Goal: Information Seeking & Learning: Learn about a topic

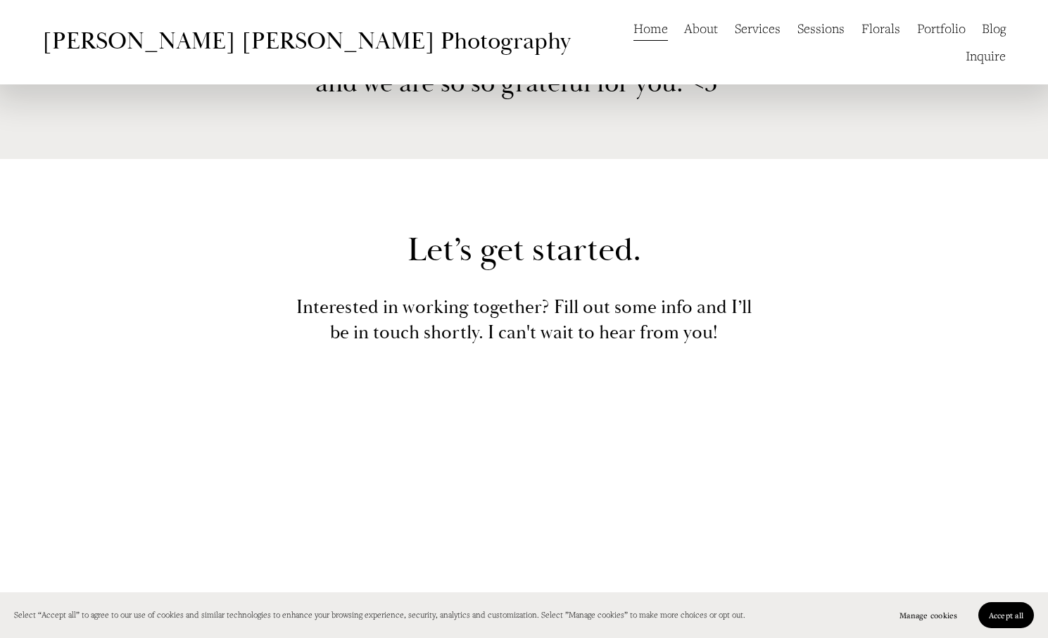
scroll to position [2107, 0]
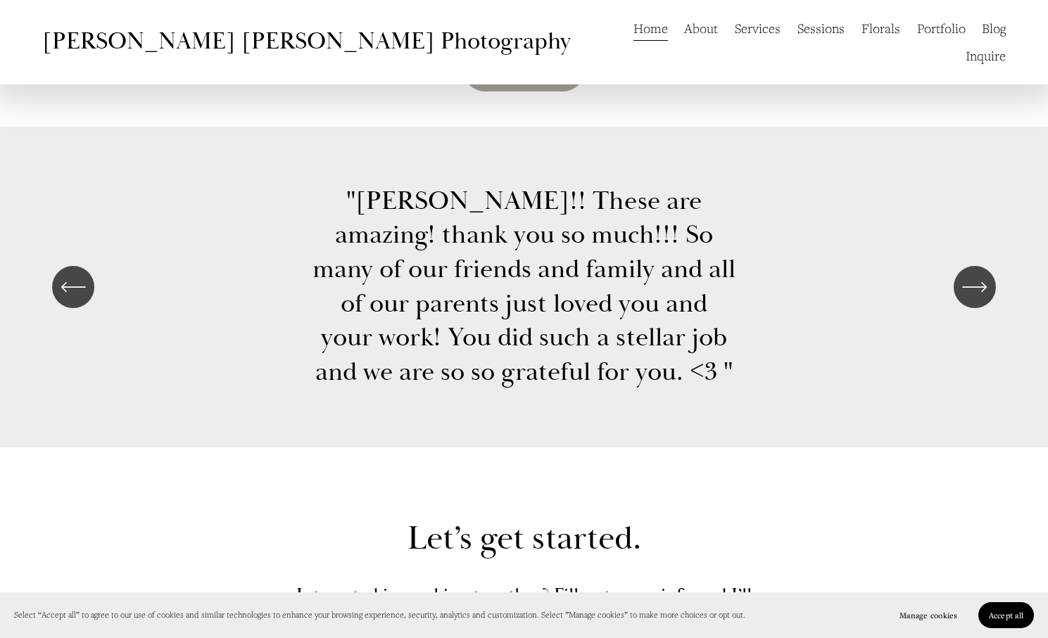
click at [955, 297] on div "\a \a \a Next\a \a" at bounding box center [974, 287] width 42 height 42
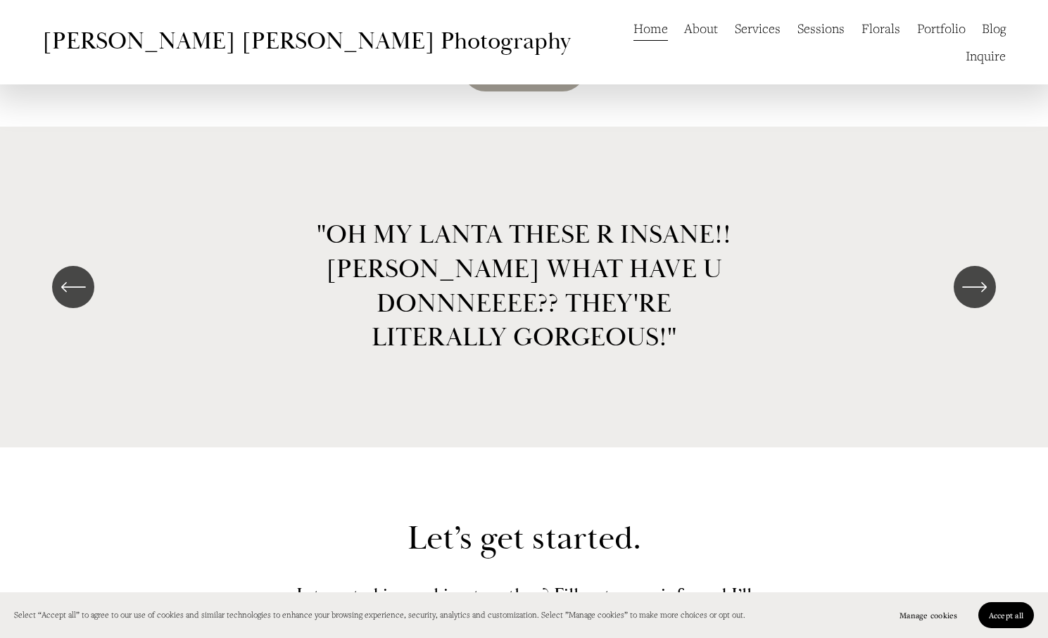
click at [955, 296] on div "\a \a \a Next\a \a" at bounding box center [974, 287] width 42 height 42
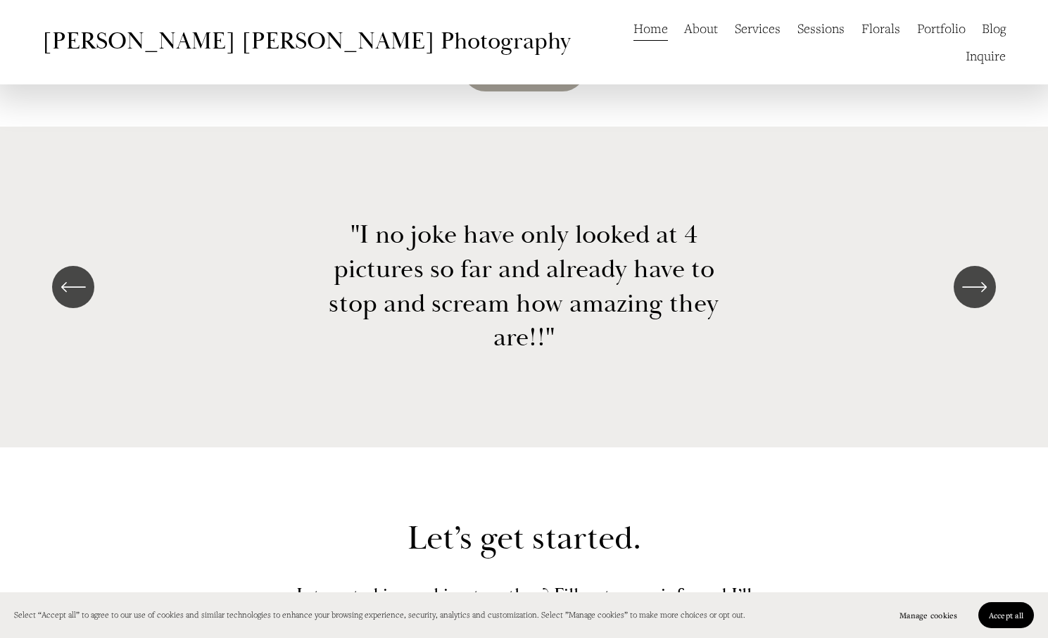
click at [955, 296] on div "\a \a \a Next\a \a" at bounding box center [974, 287] width 42 height 42
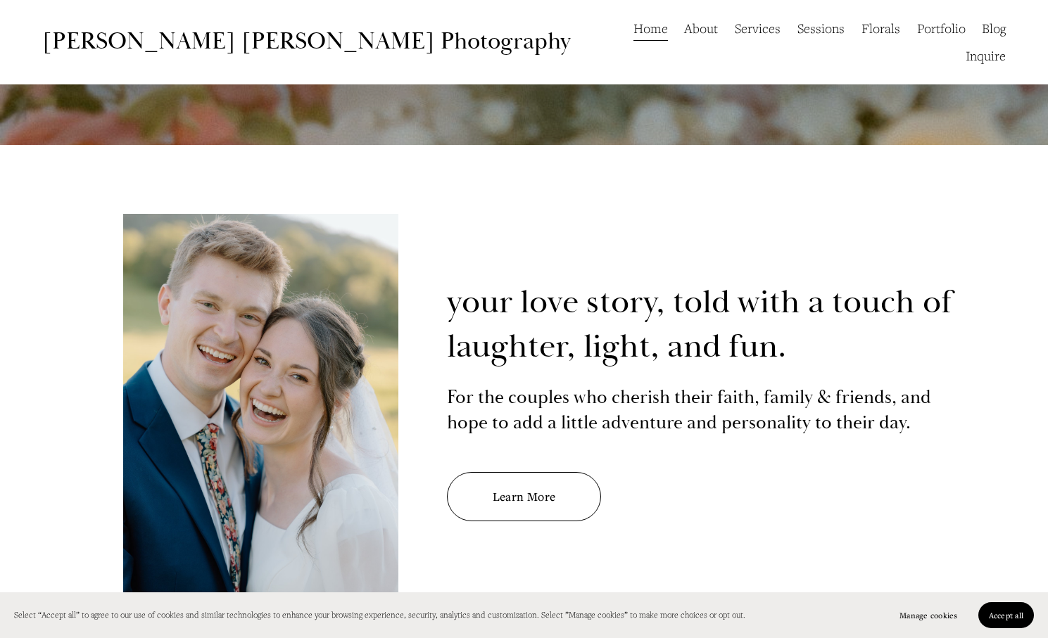
scroll to position [0, 0]
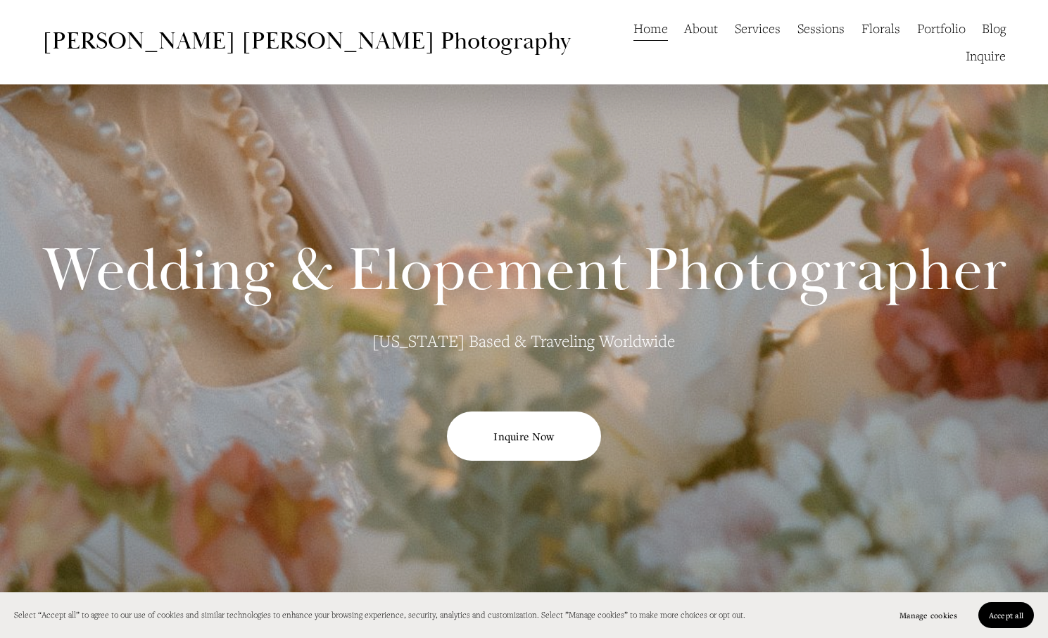
click at [684, 39] on link "About" at bounding box center [701, 28] width 34 height 27
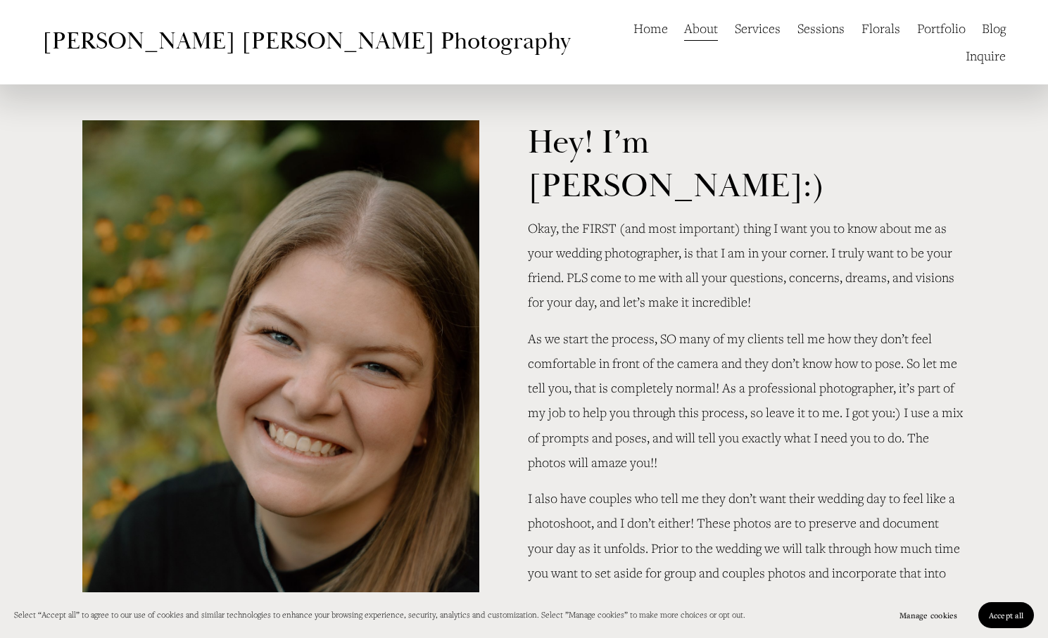
click at [735, 32] on link "Services" at bounding box center [758, 28] width 46 height 27
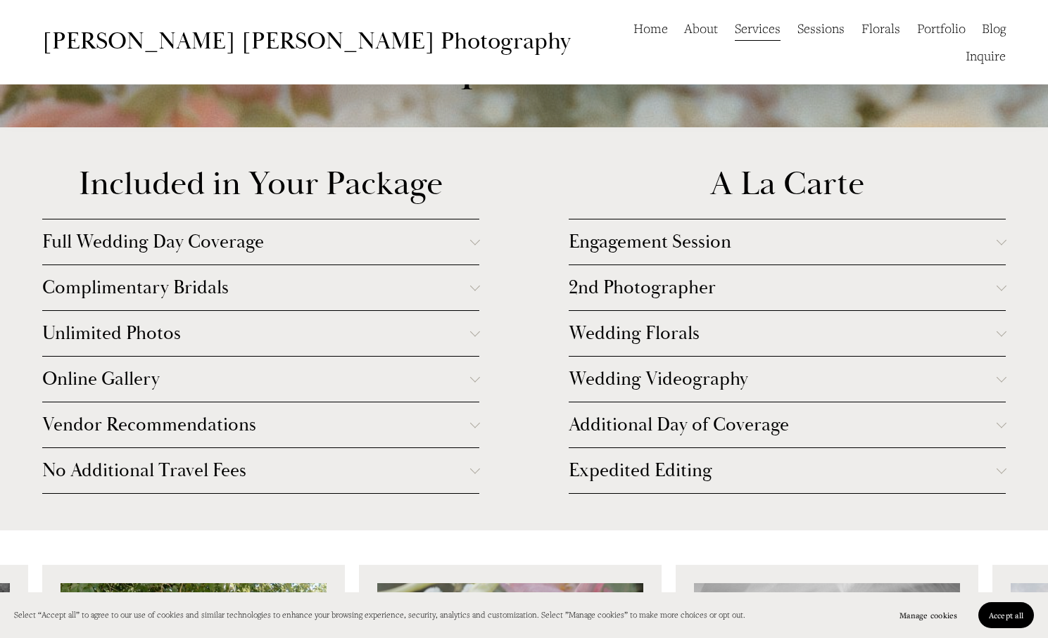
scroll to position [2549, 0]
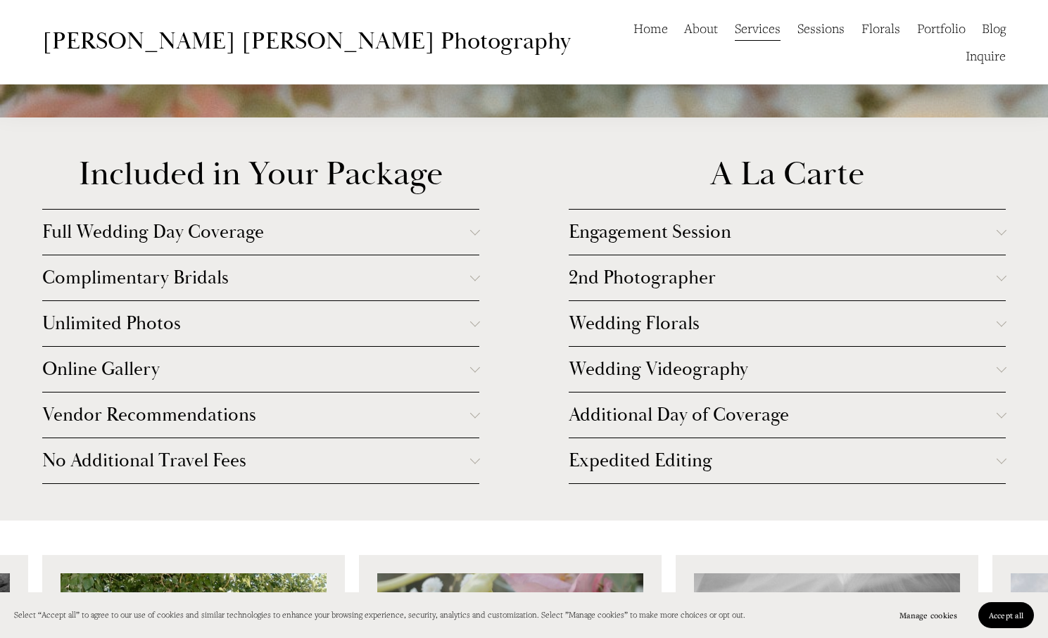
click at [406, 244] on span "Full Wedding Day Coverage" at bounding box center [256, 232] width 428 height 24
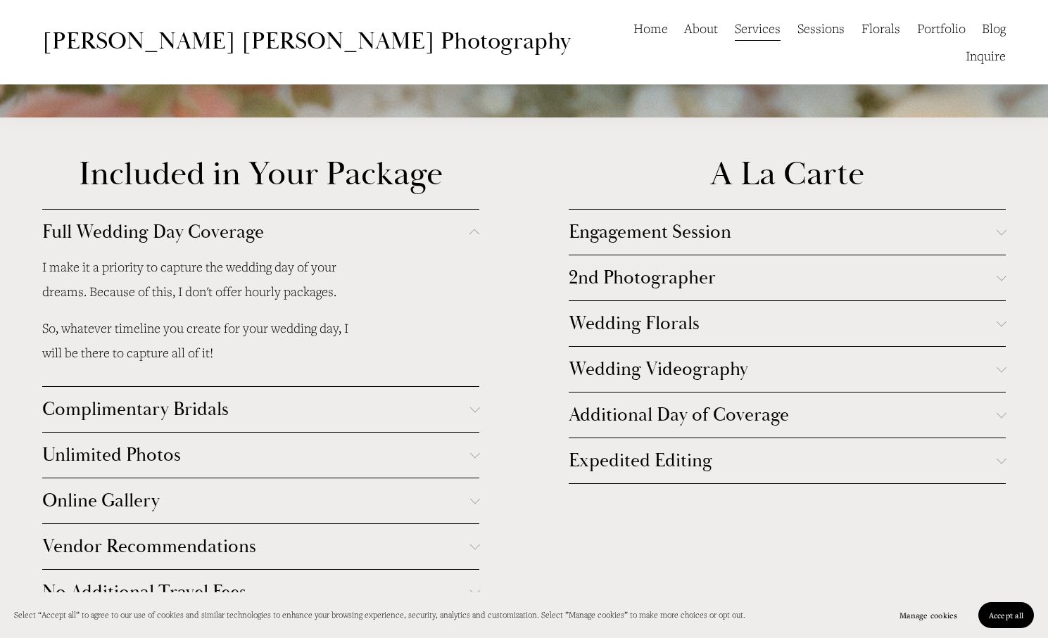
click at [406, 244] on span "Full Wedding Day Coverage" at bounding box center [256, 232] width 428 height 24
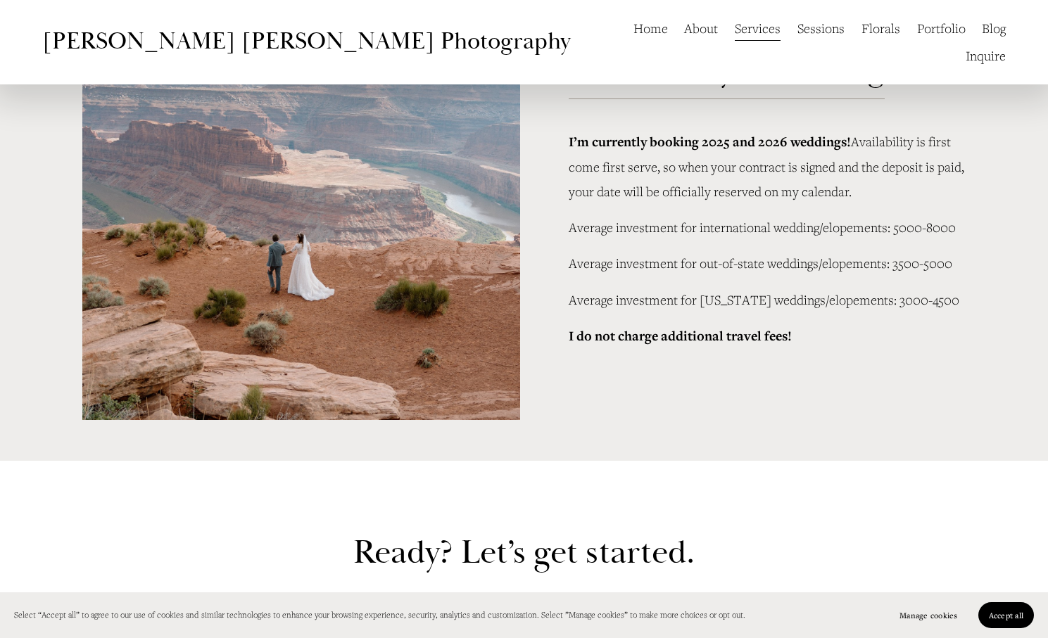
scroll to position [3487, 0]
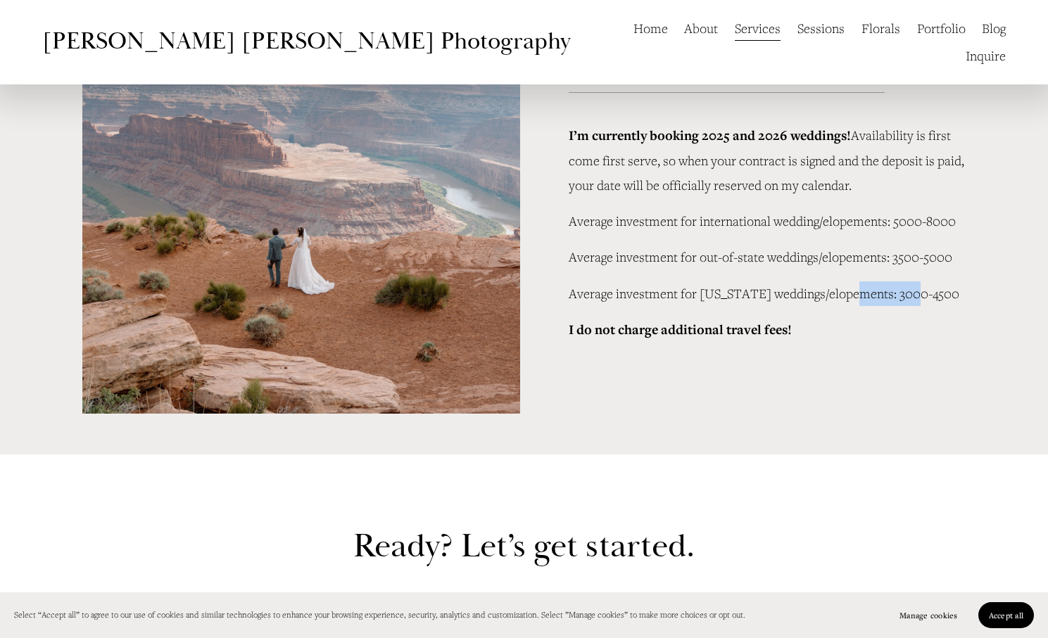
drag, startPoint x: 853, startPoint y: 360, endPoint x: 920, endPoint y: 360, distance: 67.5
click at [920, 306] on p "Average investment for Utah weddings/elopements: 3000-4500" at bounding box center [767, 293] width 397 height 25
click at [919, 306] on p "Average investment for Utah weddings/elopements: 3000-4500" at bounding box center [767, 293] width 397 height 25
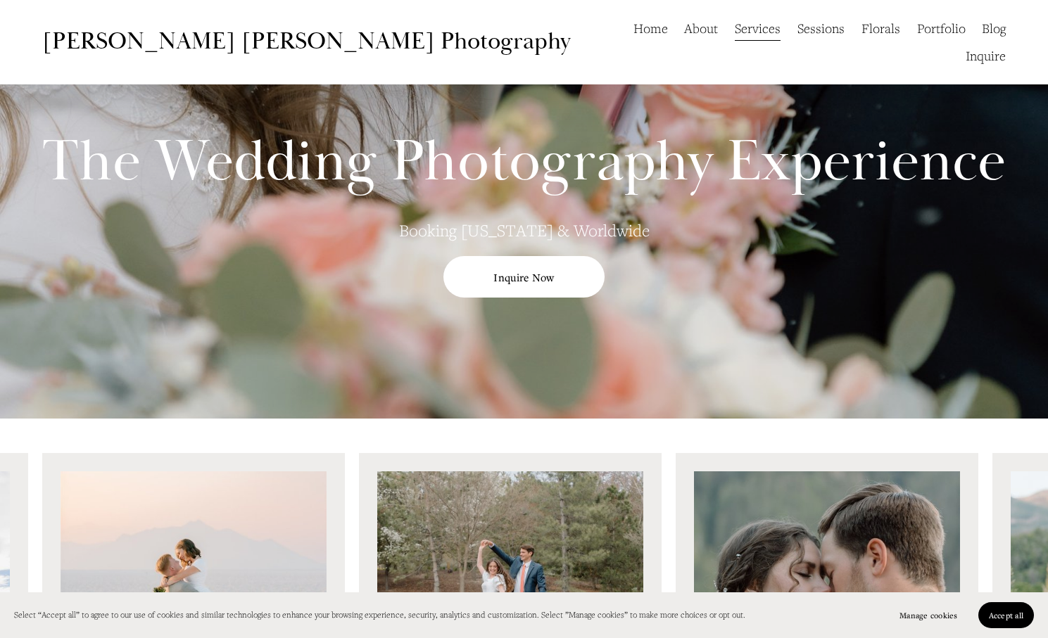
scroll to position [0, 0]
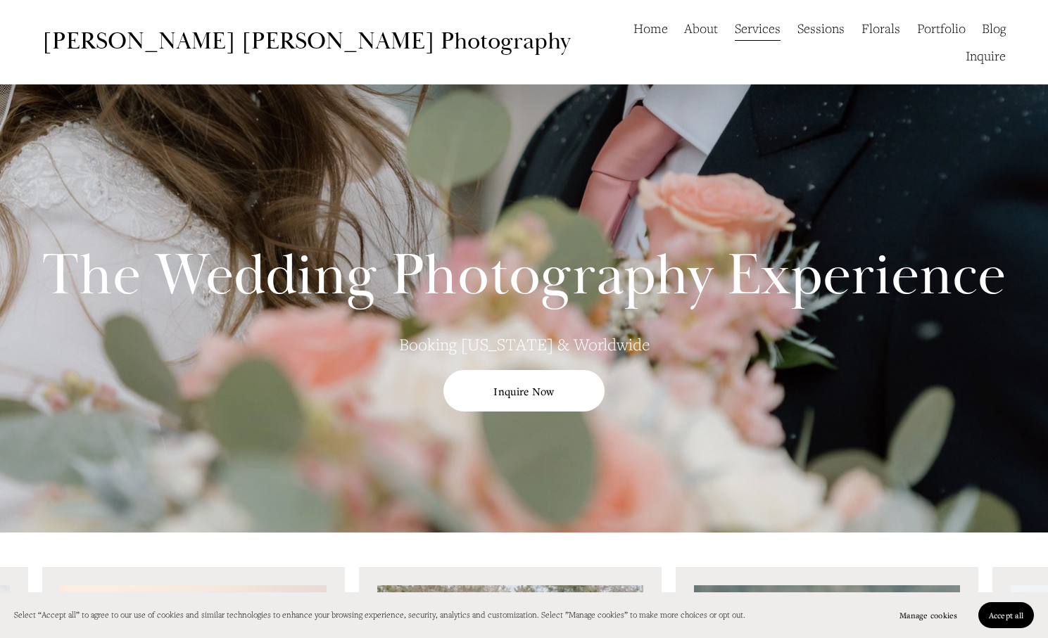
click at [861, 39] on link "Florals" at bounding box center [880, 28] width 39 height 27
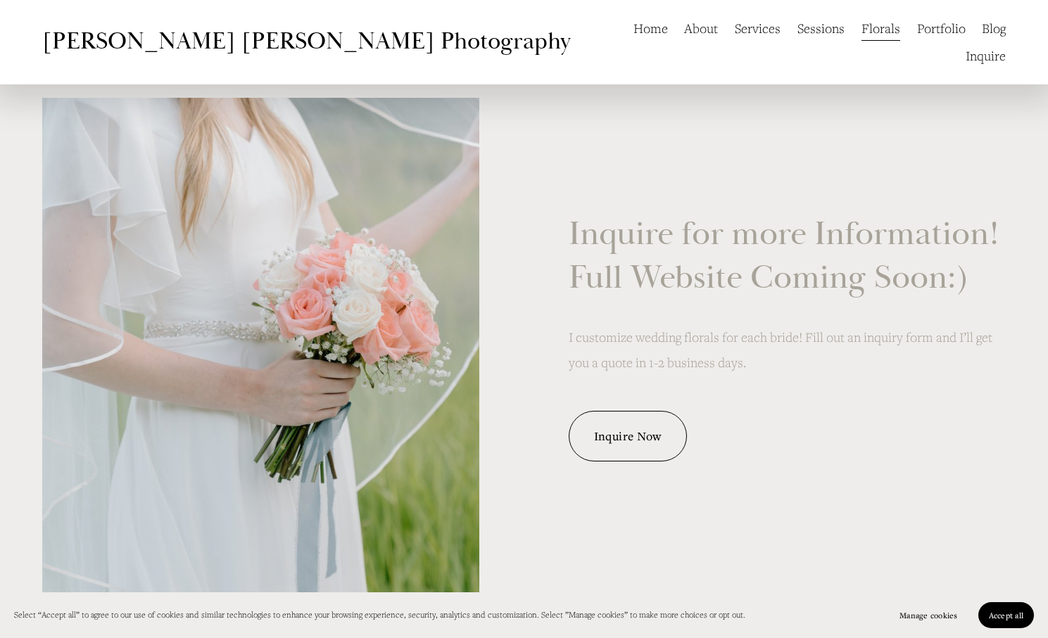
click at [735, 30] on link "Services" at bounding box center [758, 28] width 46 height 27
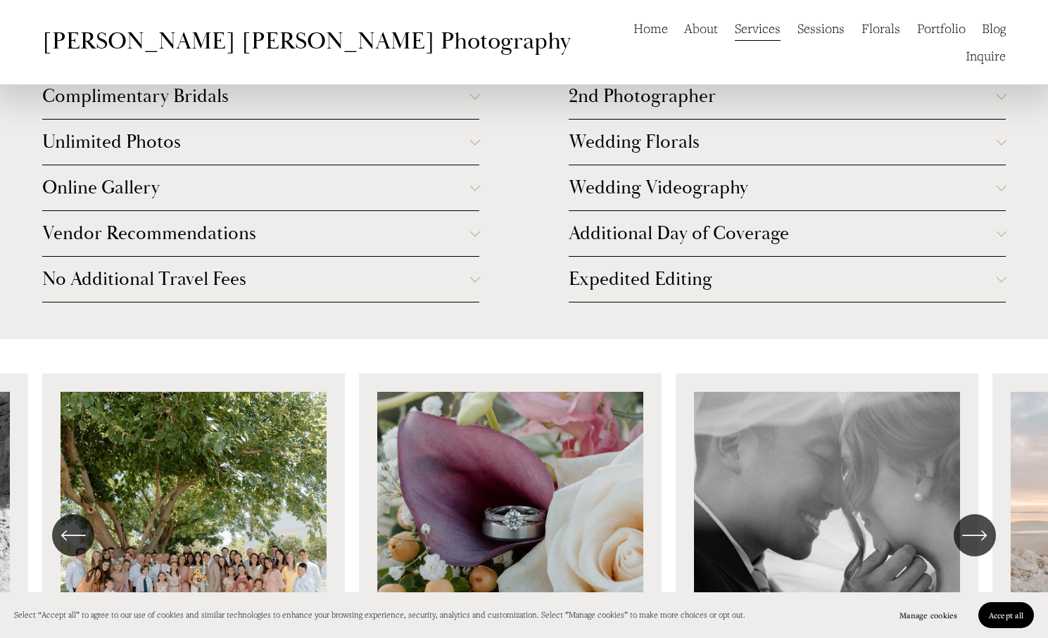
scroll to position [3431, 0]
drag, startPoint x: 691, startPoint y: 414, endPoint x: 917, endPoint y: 417, distance: 225.9
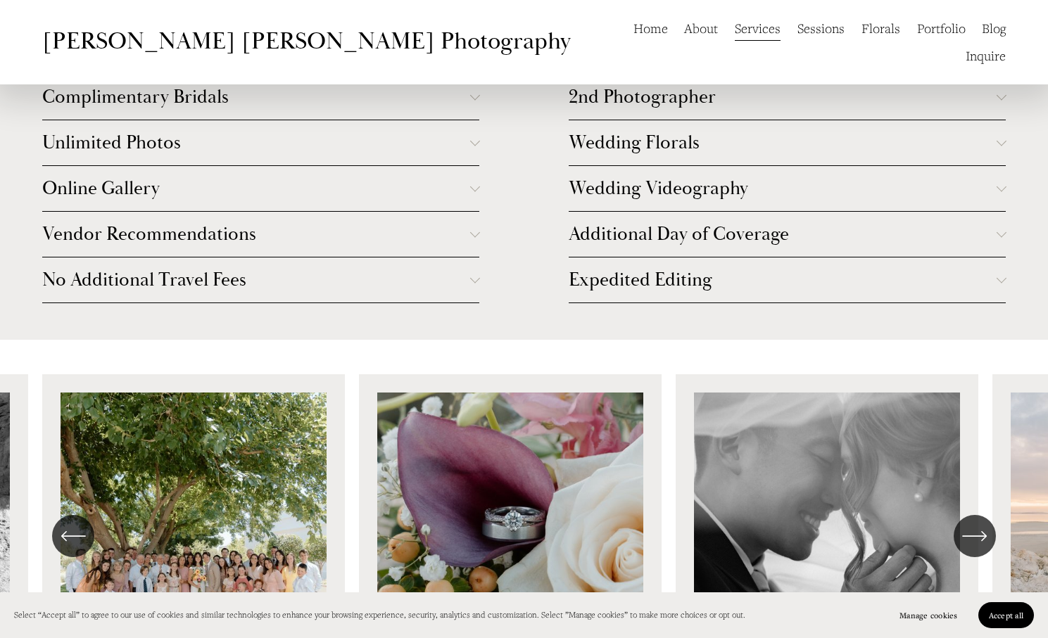
drag, startPoint x: 695, startPoint y: 416, endPoint x: 955, endPoint y: 420, distance: 260.4
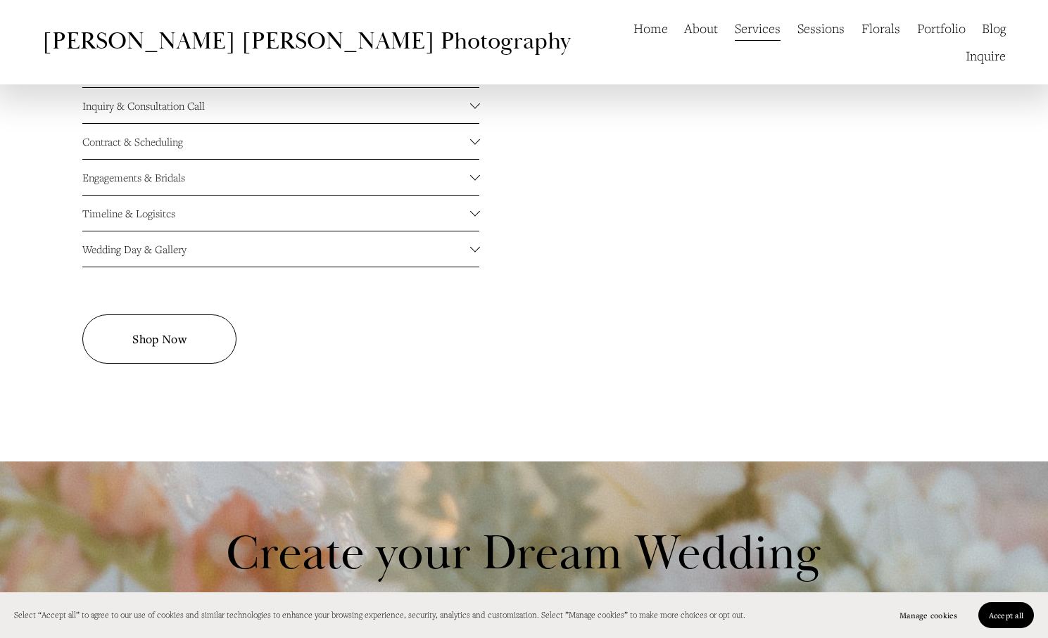
scroll to position [2672, 0]
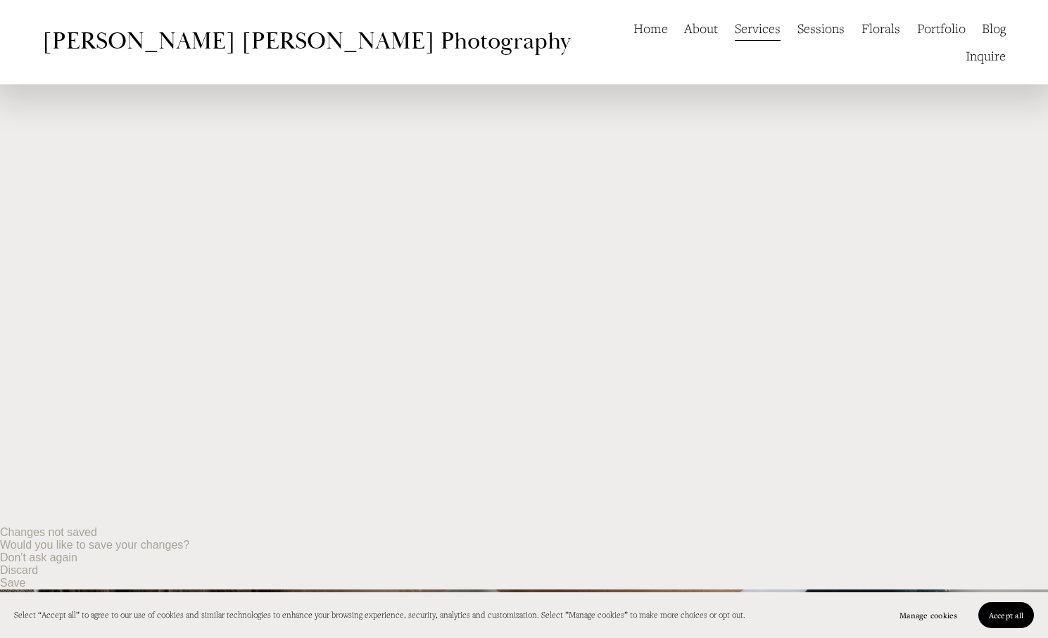
scroll to position [0, 0]
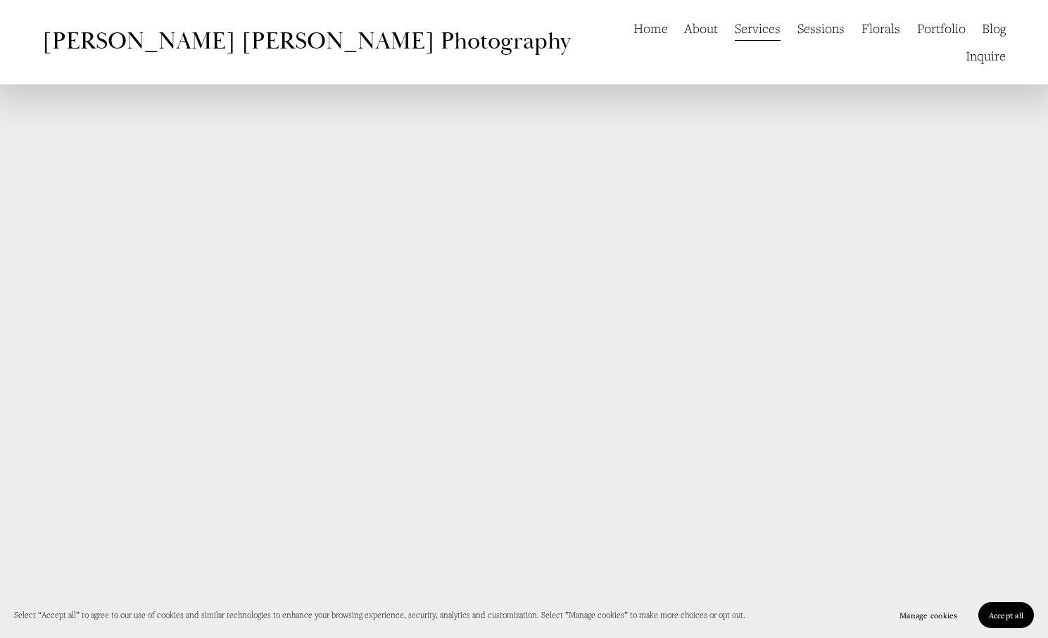
click at [797, 38] on link "Sessions" at bounding box center [820, 28] width 47 height 27
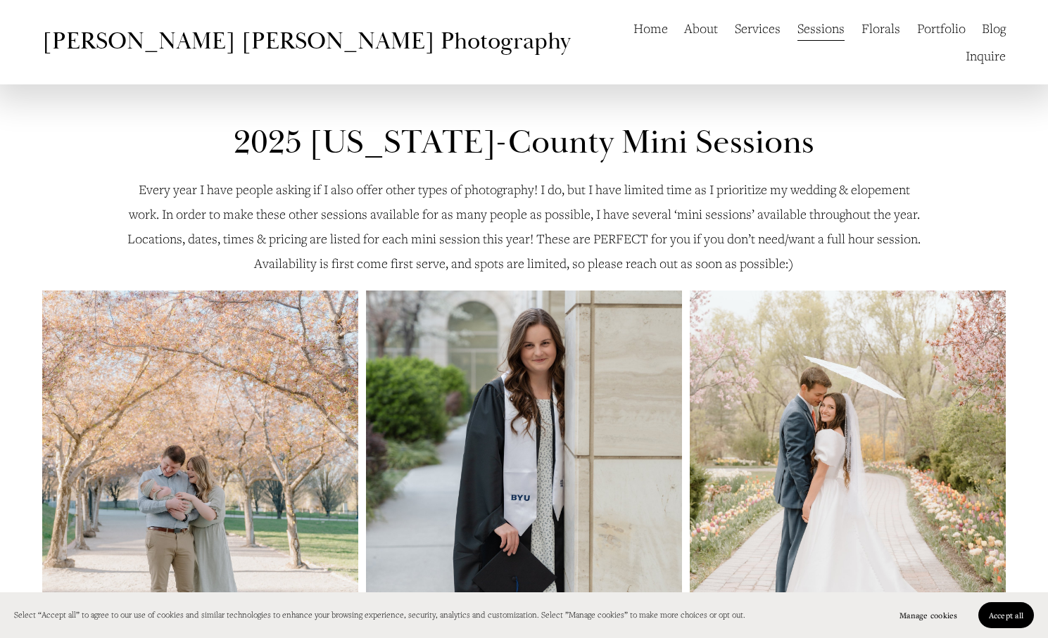
click at [684, 34] on link "About" at bounding box center [701, 28] width 34 height 27
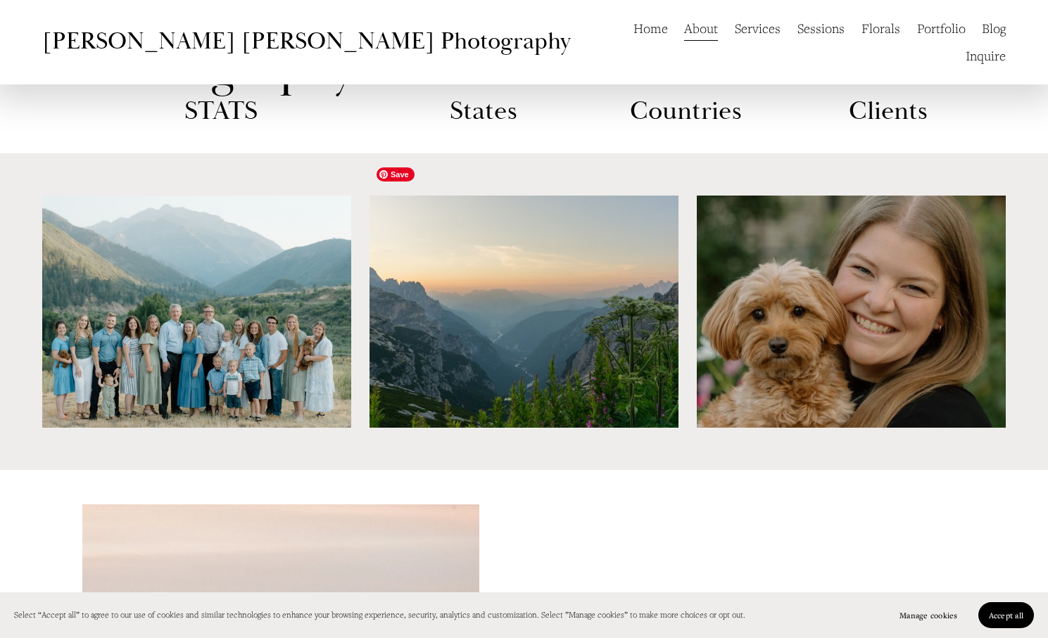
scroll to position [932, 0]
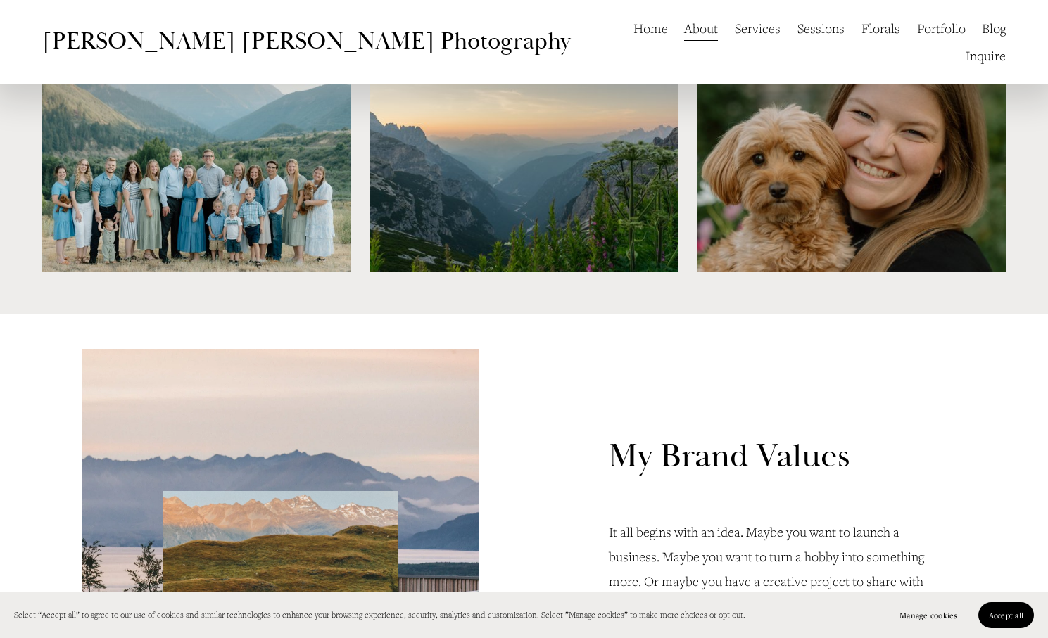
click at [797, 30] on link "Sessions" at bounding box center [820, 28] width 47 height 27
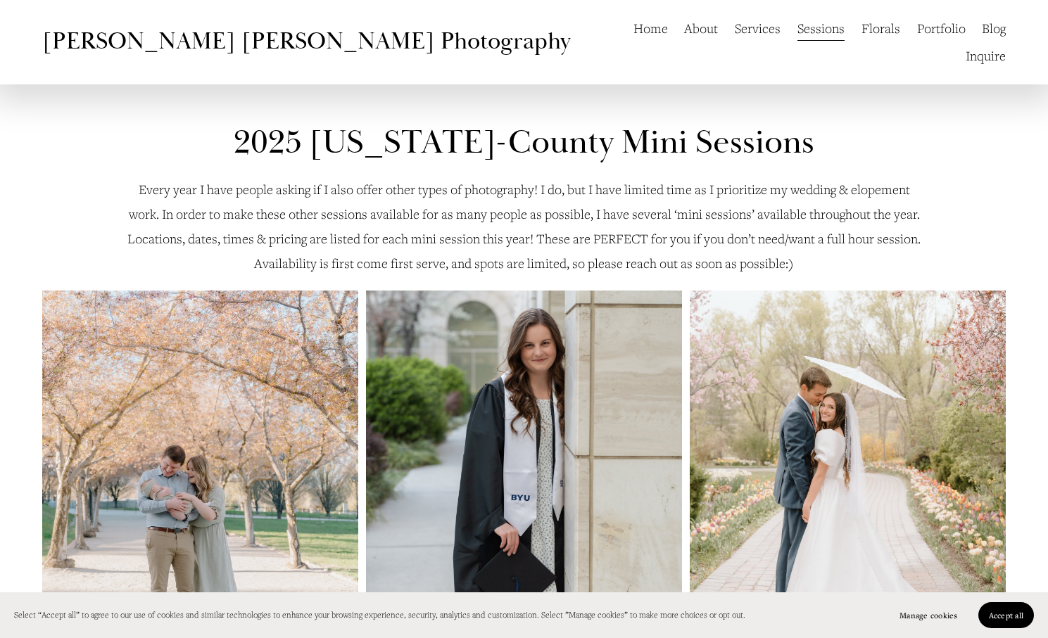
click at [917, 31] on link "Portfolio" at bounding box center [941, 28] width 49 height 27
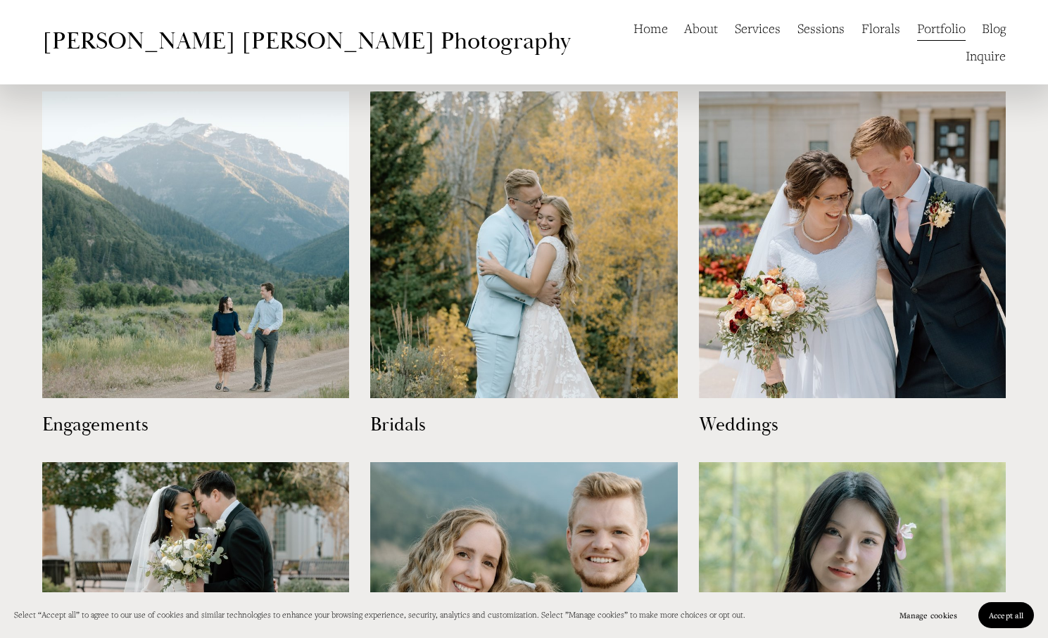
scroll to position [700, 0]
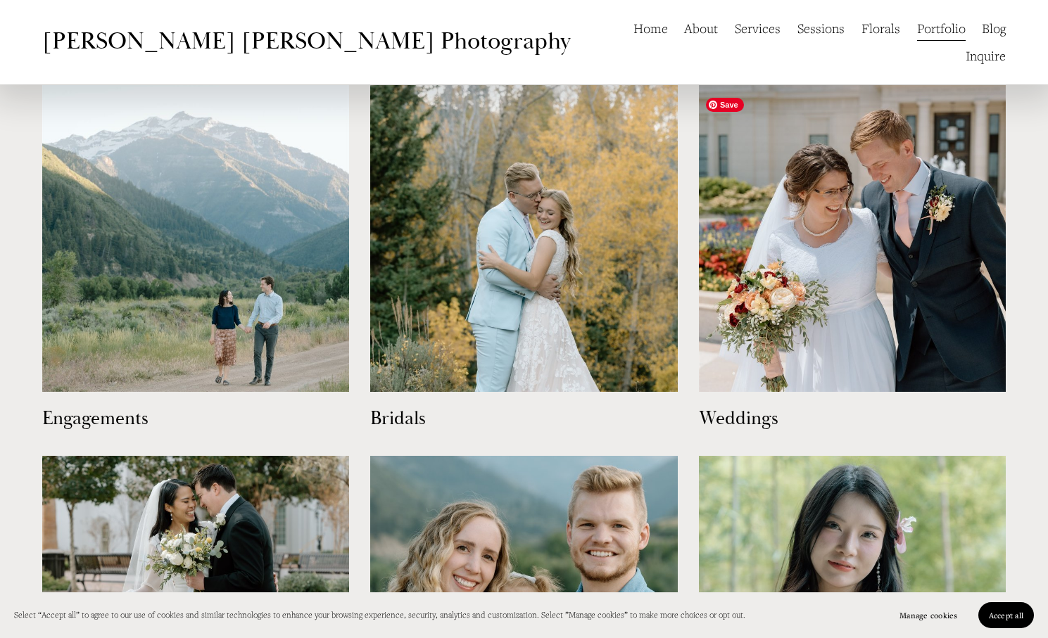
click at [827, 192] on img at bounding box center [852, 238] width 307 height 307
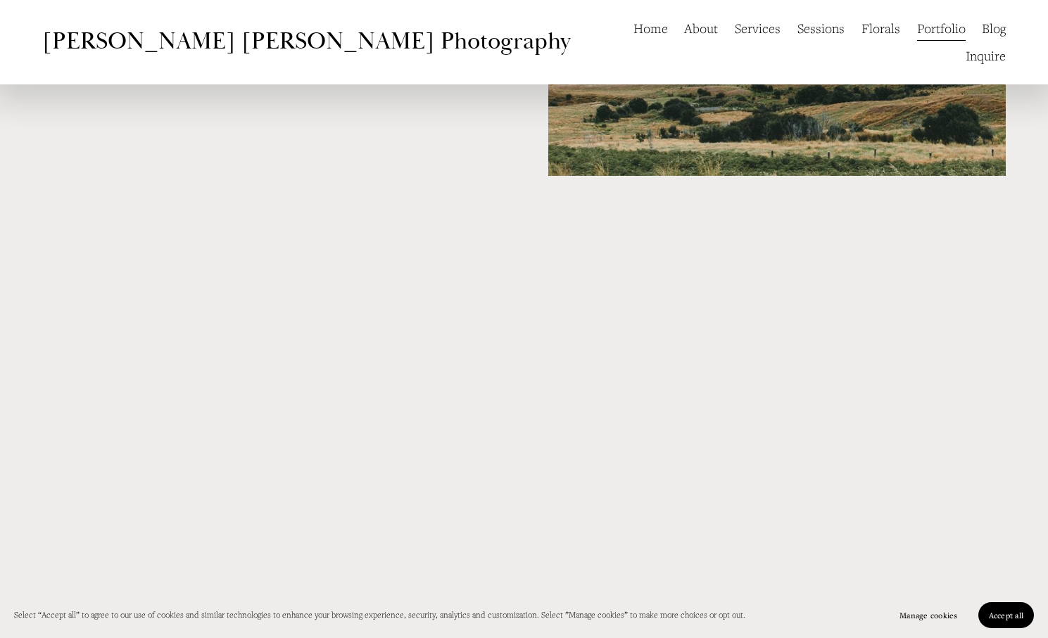
scroll to position [1304, 0]
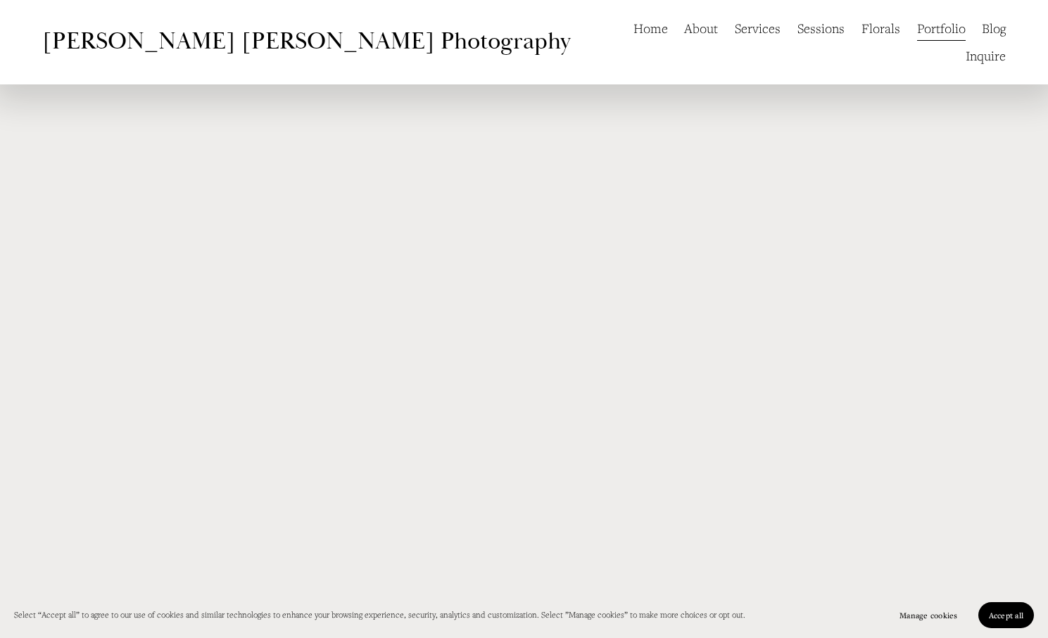
click at [982, 27] on link "Blog" at bounding box center [994, 28] width 24 height 27
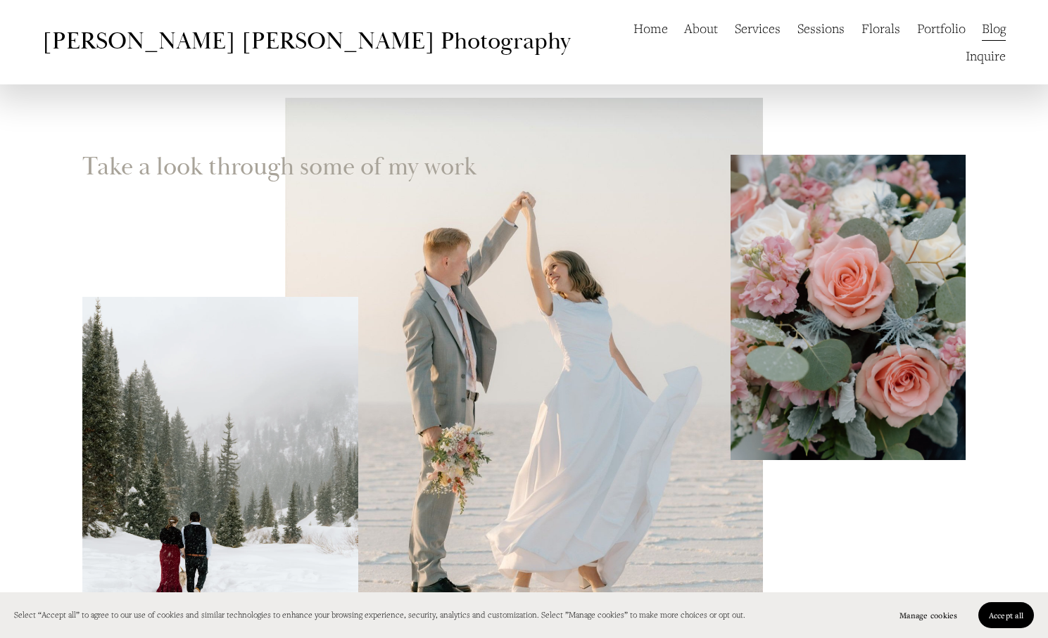
click at [975, 42] on link "Inquire" at bounding box center [985, 55] width 40 height 27
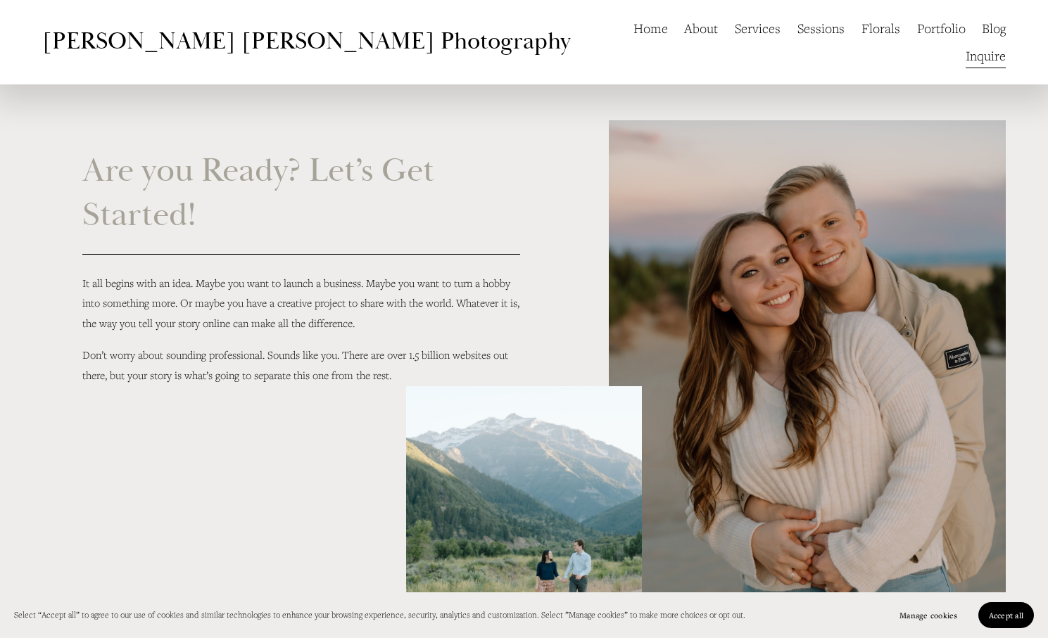
click at [633, 28] on link "Home" at bounding box center [650, 28] width 34 height 27
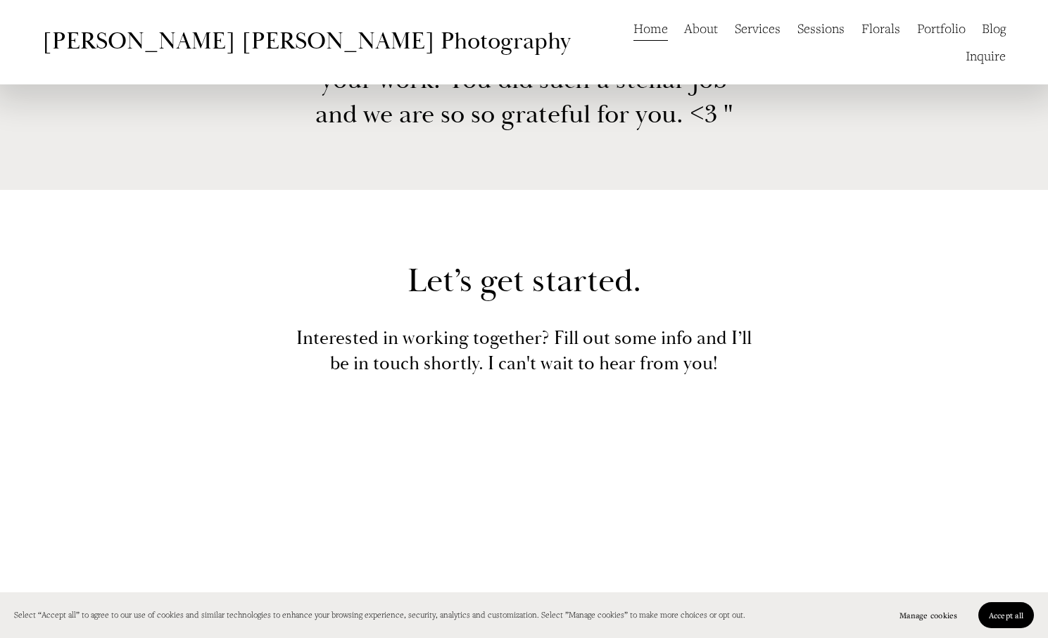
scroll to position [3902, 0]
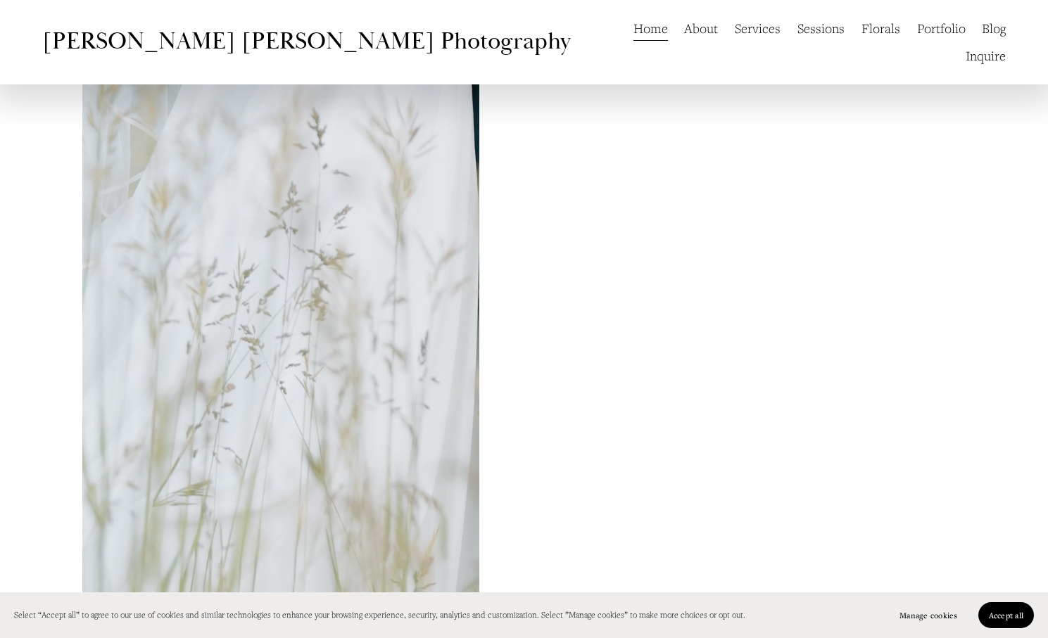
click at [1005, 619] on span "Accept all" at bounding box center [1006, 615] width 34 height 11
